Goal: Use online tool/utility: Utilize a website feature to perform a specific function

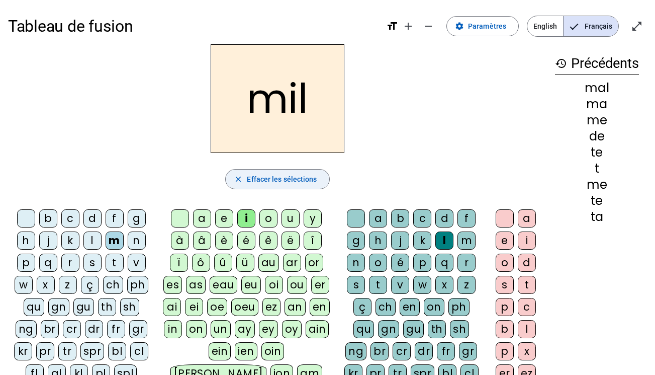
click at [296, 182] on span "Effacer les sélections" at bounding box center [282, 179] width 70 height 12
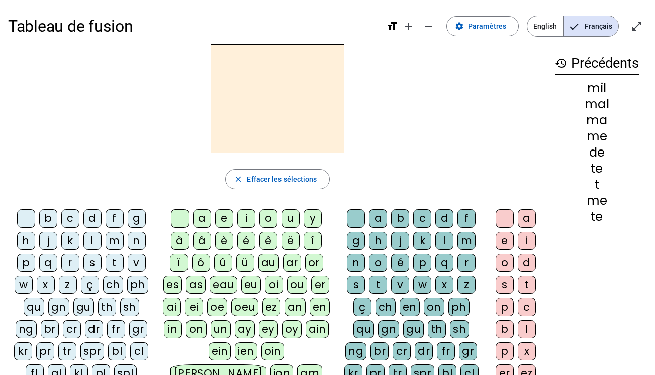
click at [97, 218] on div "d" at bounding box center [93, 218] width 18 height 18
click at [291, 219] on div "u" at bounding box center [291, 218] width 18 height 18
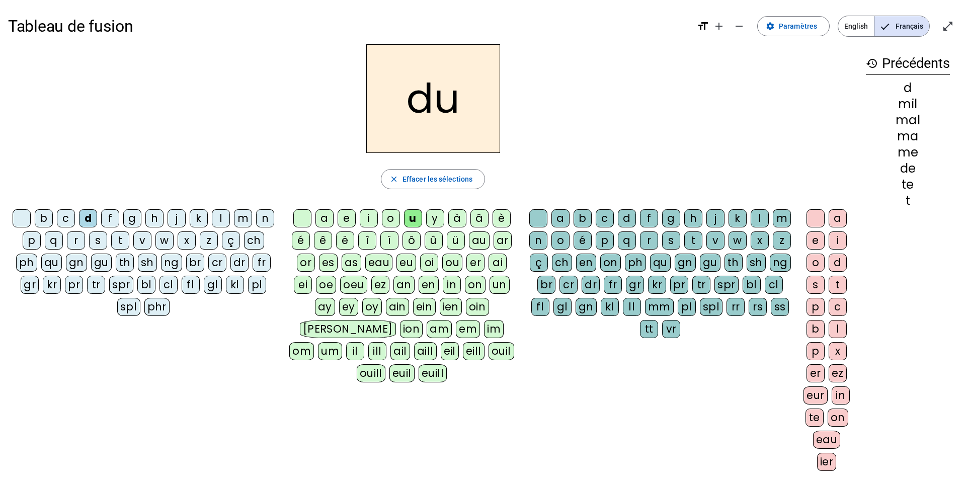
click at [122, 239] on div "t" at bounding box center [120, 240] width 18 height 18
click at [319, 220] on div "a" at bounding box center [324, 218] width 18 height 18
click at [343, 220] on div "e" at bounding box center [347, 218] width 18 height 18
click at [84, 218] on div "d" at bounding box center [88, 218] width 18 height 18
click at [173, 212] on div "j" at bounding box center [177, 218] width 18 height 18
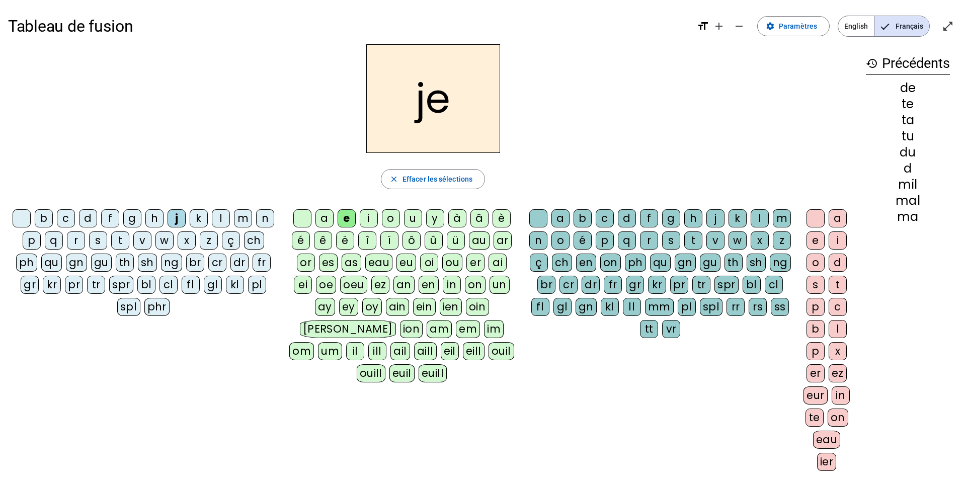
click at [173, 212] on div "j" at bounding box center [177, 218] width 18 height 18
click at [241, 217] on div "m" at bounding box center [243, 218] width 18 height 18
click at [317, 212] on div "a" at bounding box center [324, 218] width 18 height 18
click at [655, 217] on div "l" at bounding box center [760, 218] width 18 height 18
